Goal: Check status: Check status

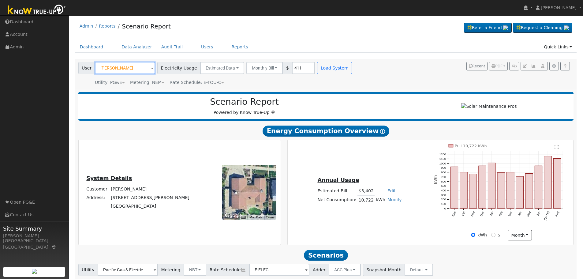
click at [137, 68] on input "Mirdza Ward" at bounding box center [125, 68] width 60 height 12
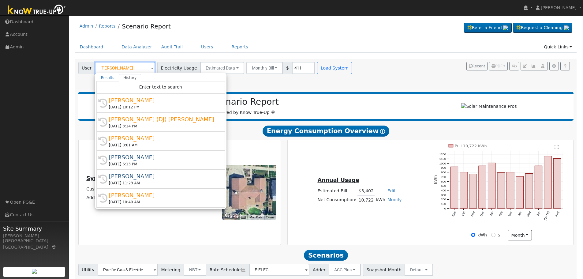
type input "heather johnston"
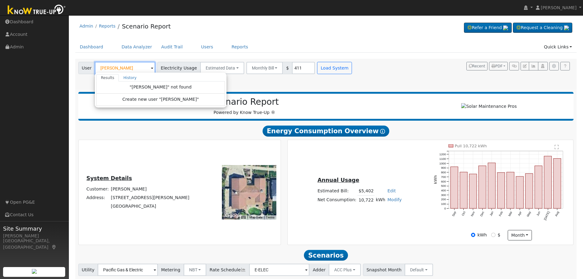
click at [118, 66] on input "heather johnston" at bounding box center [125, 68] width 60 height 12
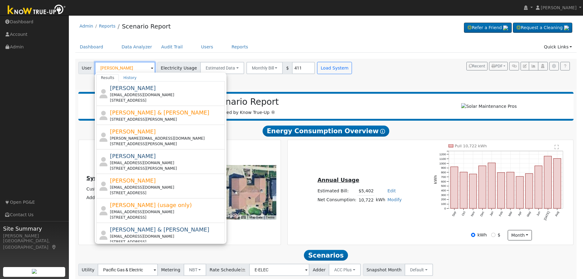
click at [120, 69] on input "johnston" at bounding box center [125, 68] width 60 height 12
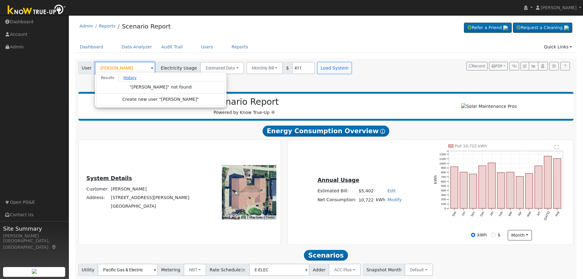
type input "heather johnston"
